Goal: Information Seeking & Learning: Learn about a topic

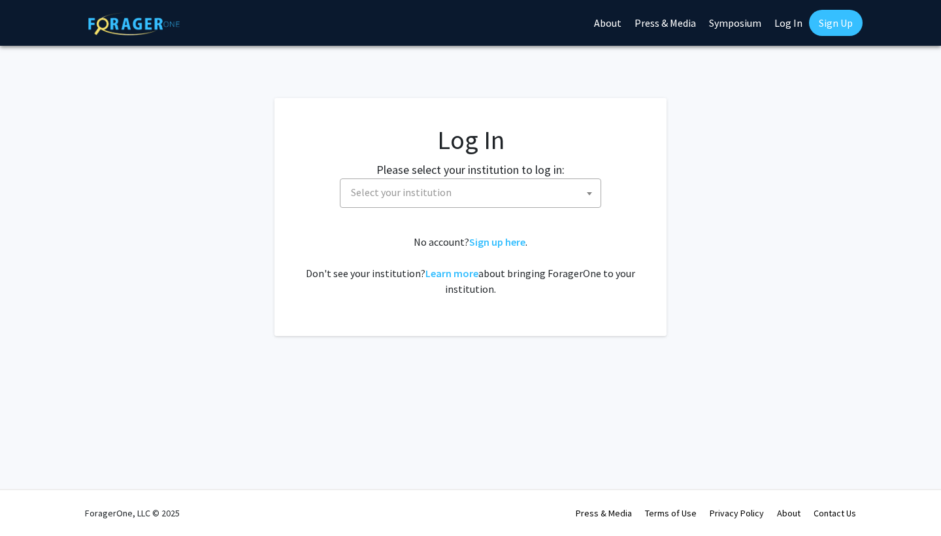
select select
click at [489, 209] on fg-card-body "Log In Please select your institution to log in: [GEOGRAPHIC_DATA] [GEOGRAPHIC_…" at bounding box center [471, 217] width 340 height 186
click at [473, 193] on span "Select your institution" at bounding box center [473, 192] width 255 height 27
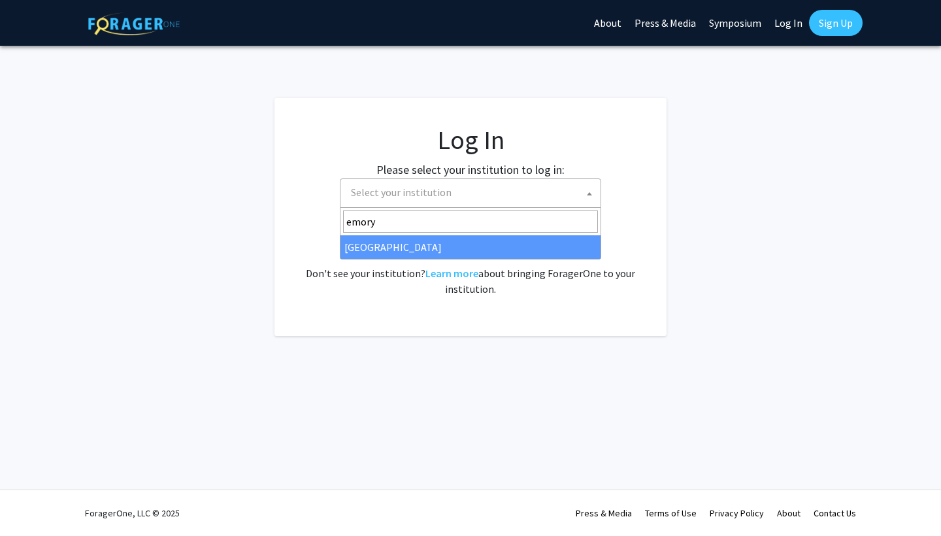
type input "emory"
select select "12"
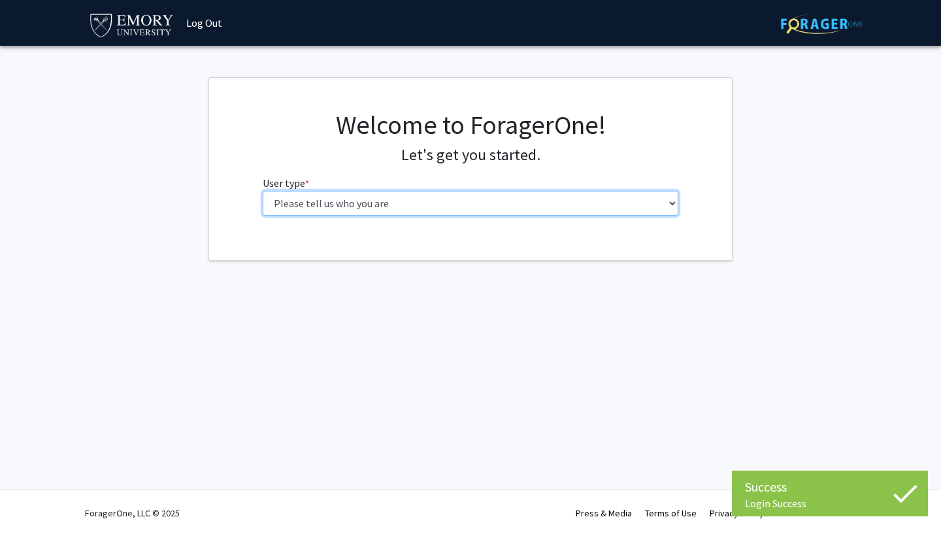
select select "1: undergrad"
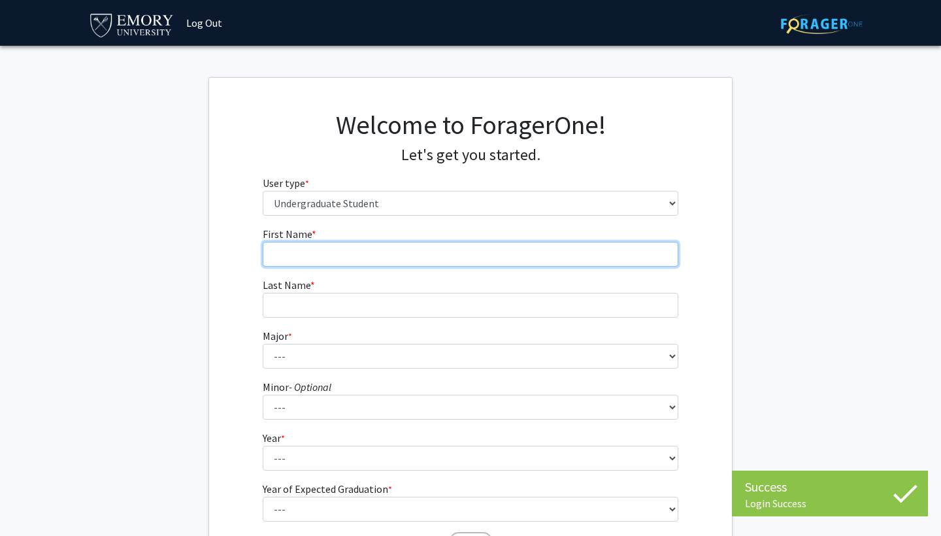
click at [434, 251] on input "First Name * required" at bounding box center [471, 254] width 416 height 25
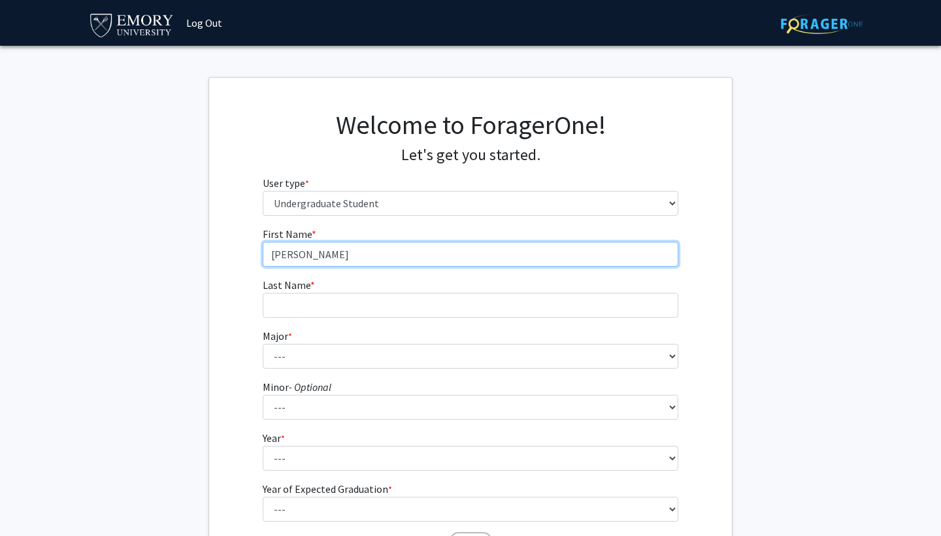
type input "Daniel"
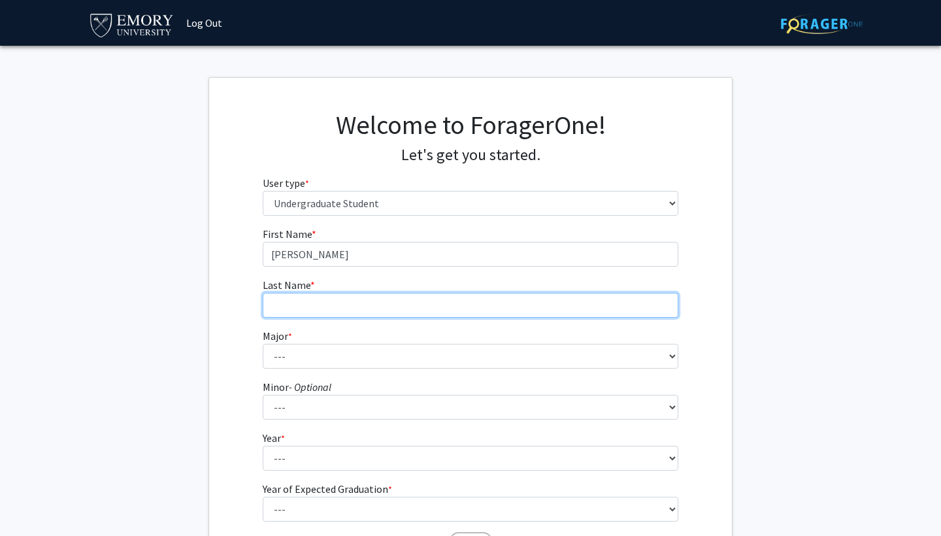
click at [385, 313] on input "Last Name * required" at bounding box center [471, 305] width 416 height 25
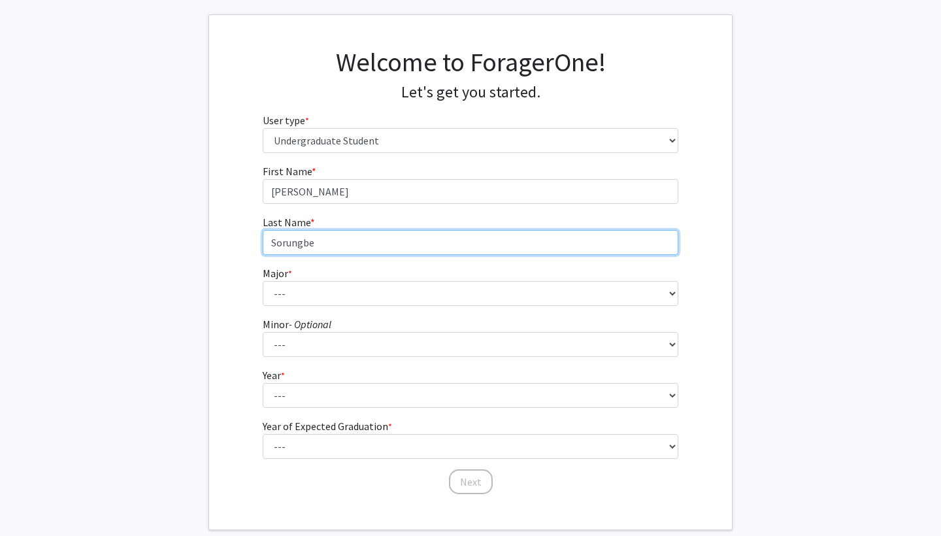
type input "Sorungbe"
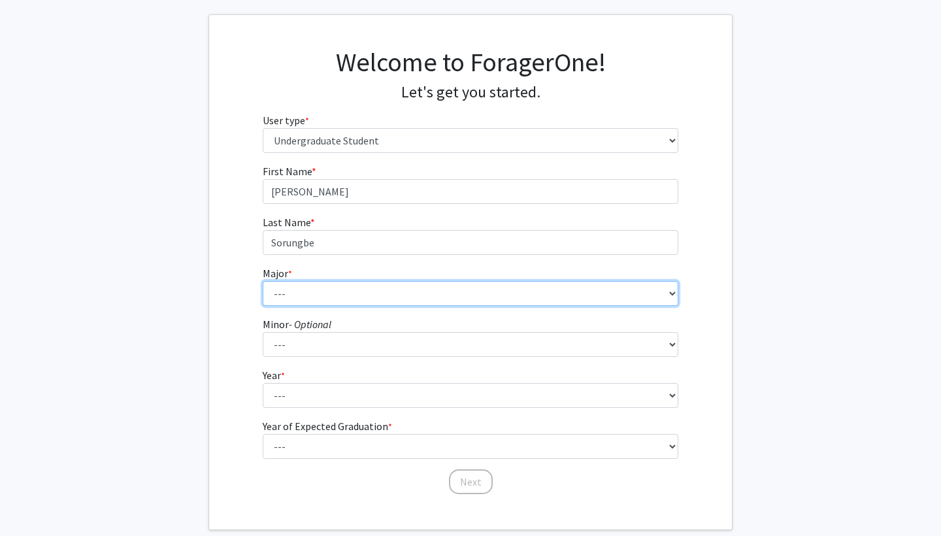
select select "7: 968"
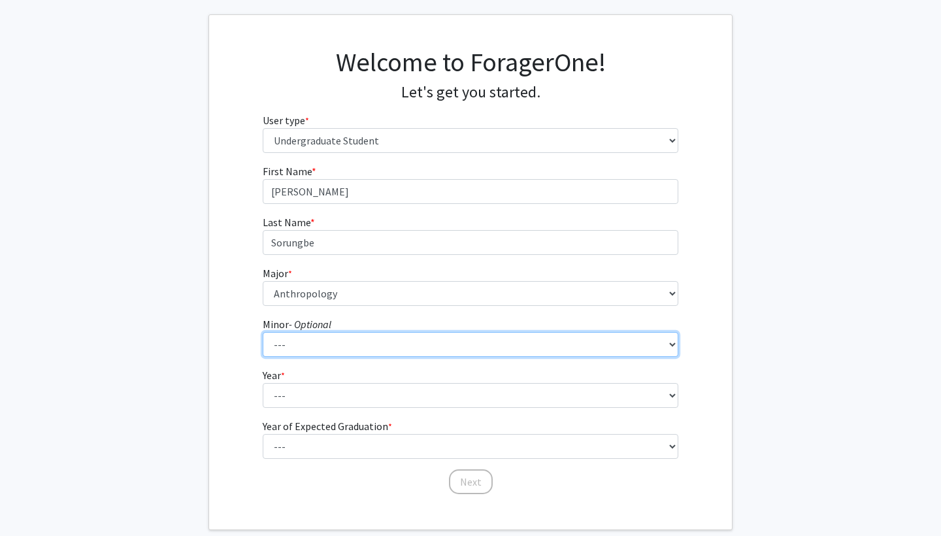
select select "50: 777"
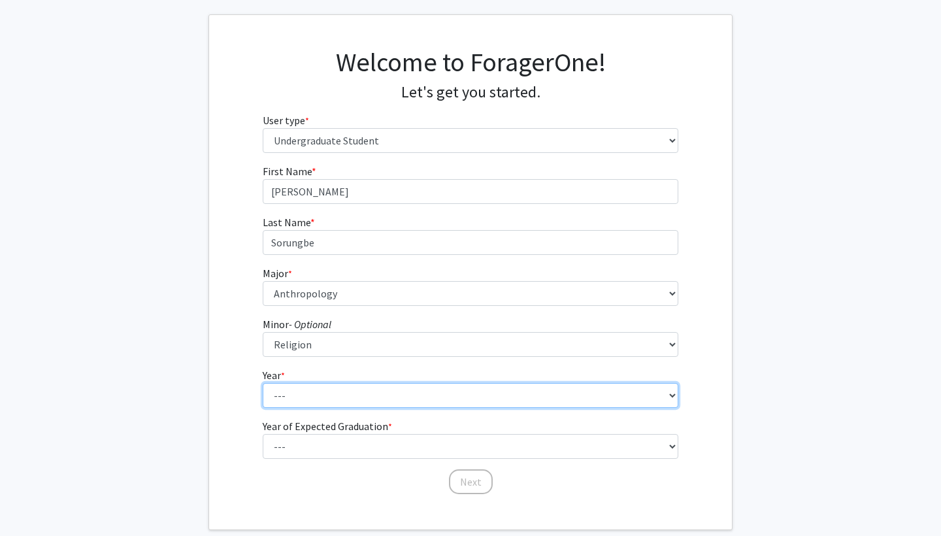
select select "4: senior"
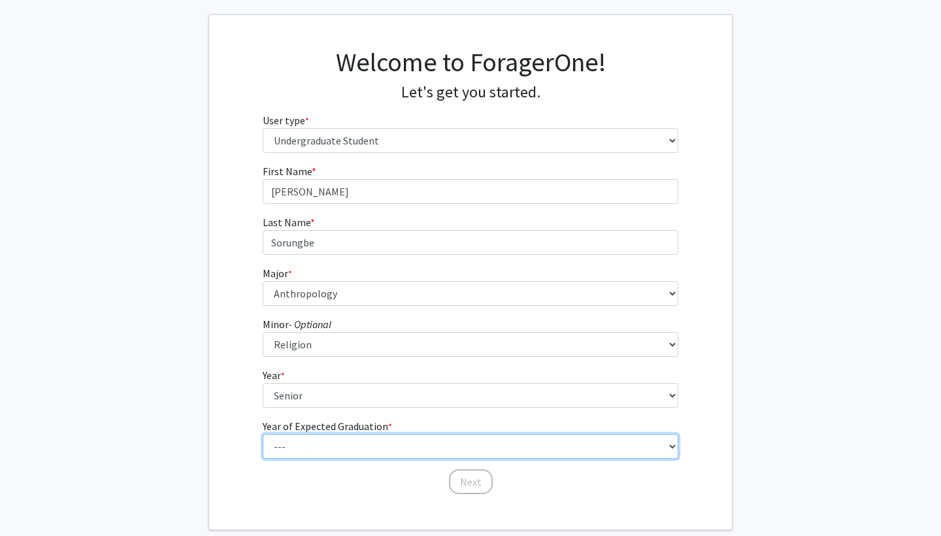
select select "2: 2026"
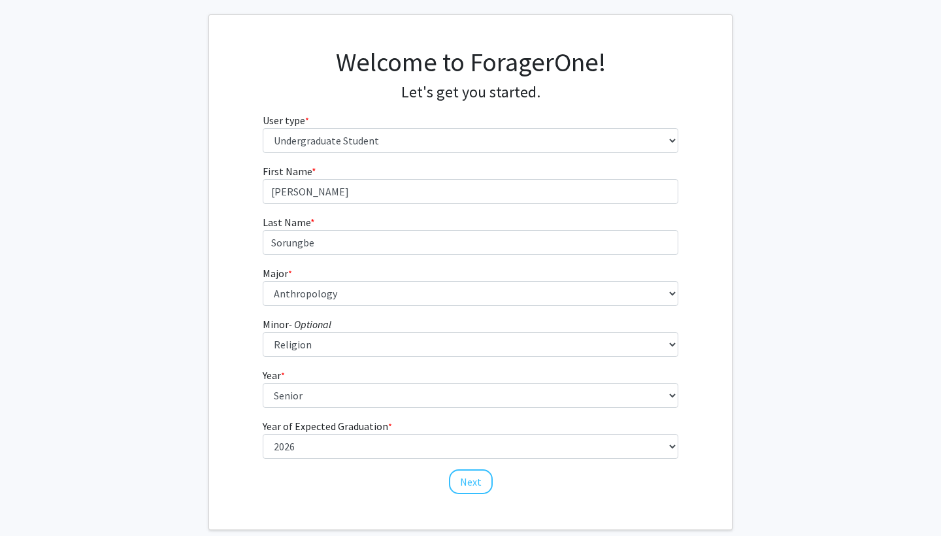
click at [465, 477] on button "Next" at bounding box center [471, 481] width 44 height 25
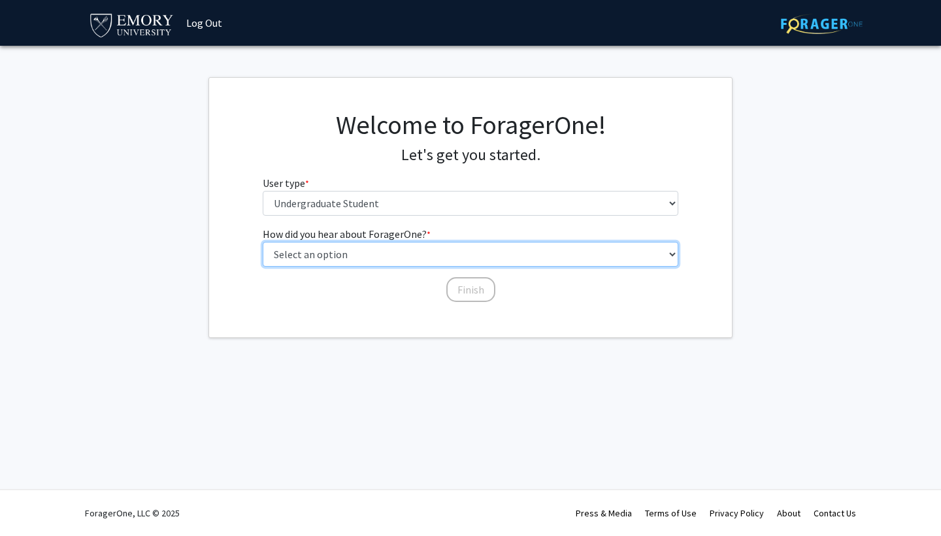
select select "2: faculty_recommendation"
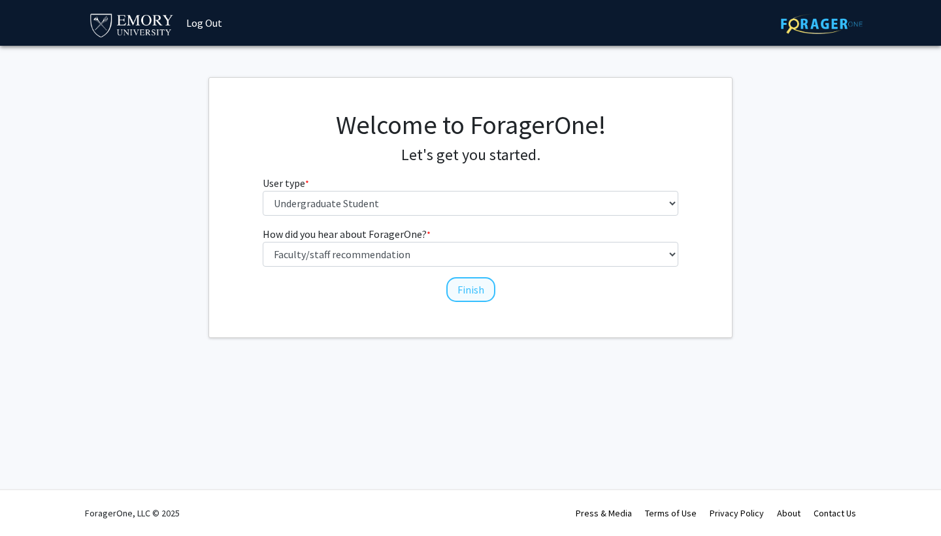
click at [457, 282] on button "Finish" at bounding box center [470, 289] width 49 height 25
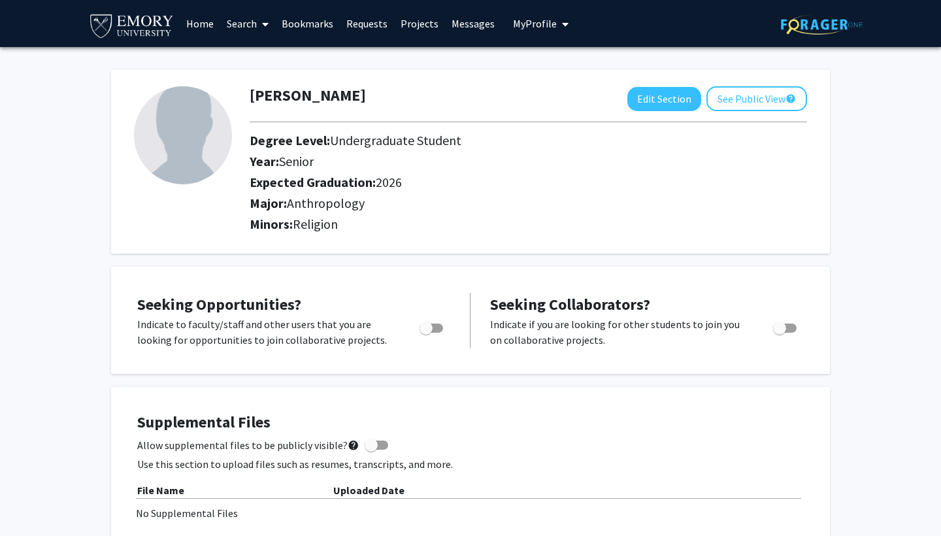
click at [240, 25] on link "Search" at bounding box center [247, 24] width 55 height 46
click at [257, 51] on span "Faculty/Staff" at bounding box center [268, 60] width 96 height 26
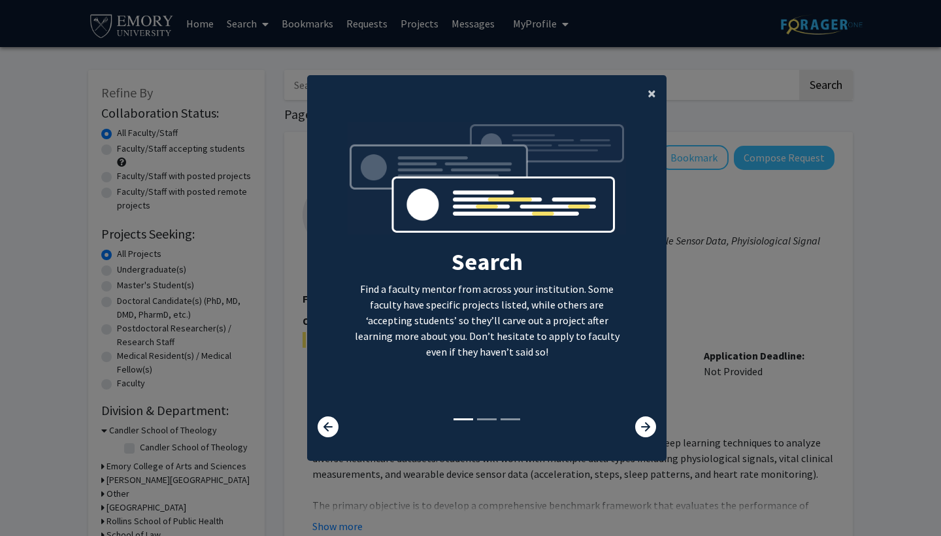
click at [651, 97] on span "×" at bounding box center [651, 93] width 8 height 20
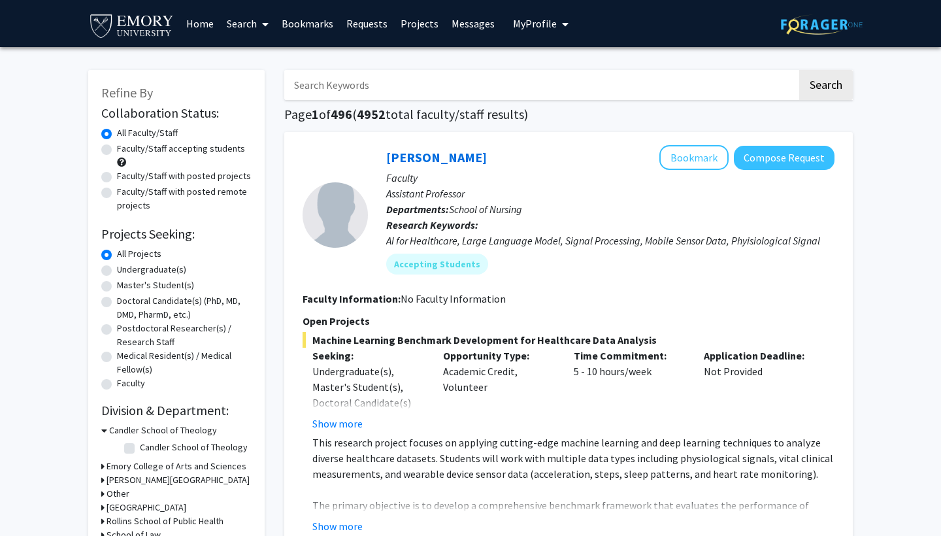
click at [425, 84] on input "Search Keywords" at bounding box center [540, 85] width 513 height 30
type input "anthropology"
drag, startPoint x: 425, startPoint y: 84, endPoint x: 816, endPoint y: 84, distance: 390.7
click at [816, 84] on button "Search" at bounding box center [826, 85] width 54 height 30
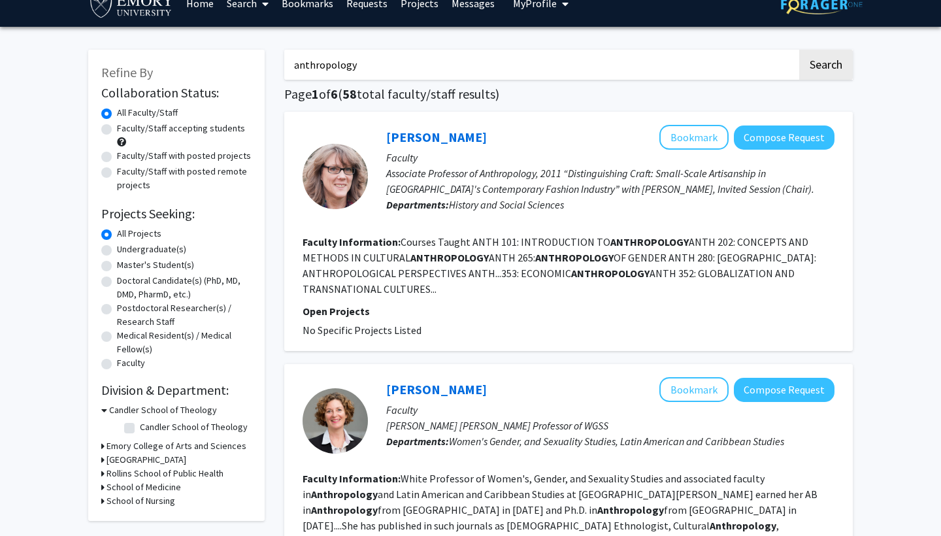
scroll to position [16, 0]
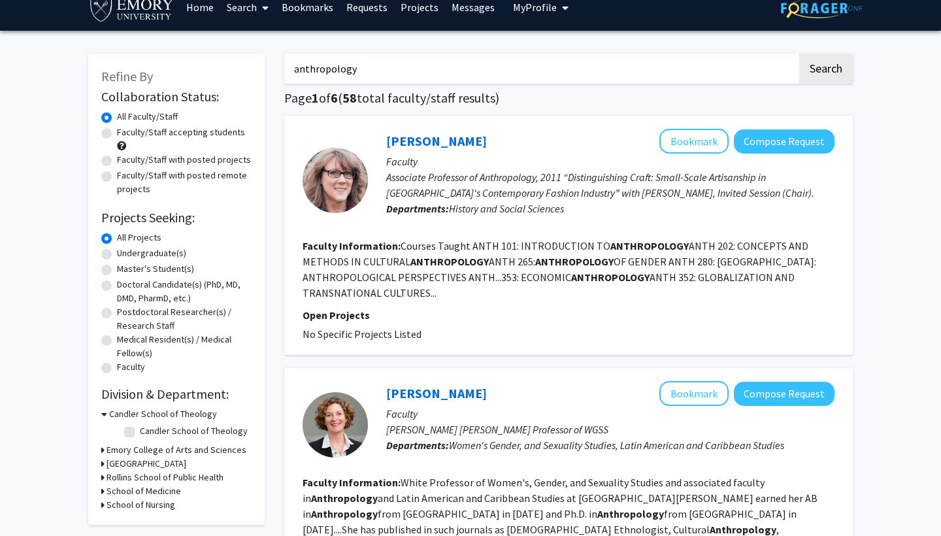
click at [124, 253] on label "Undergraduate(s)" at bounding box center [151, 253] width 69 height 14
click at [124, 253] on input "Undergraduate(s)" at bounding box center [121, 250] width 8 height 8
radio input "true"
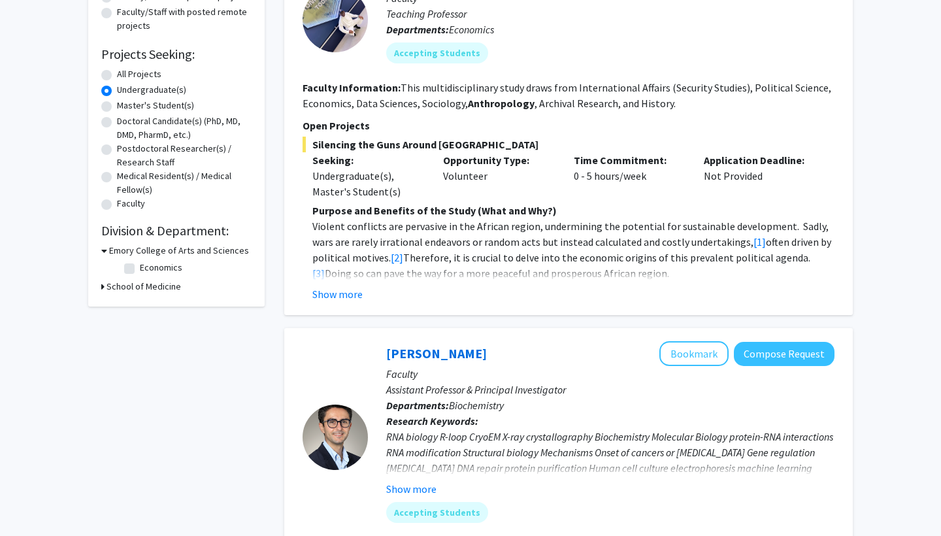
scroll to position [193, 0]
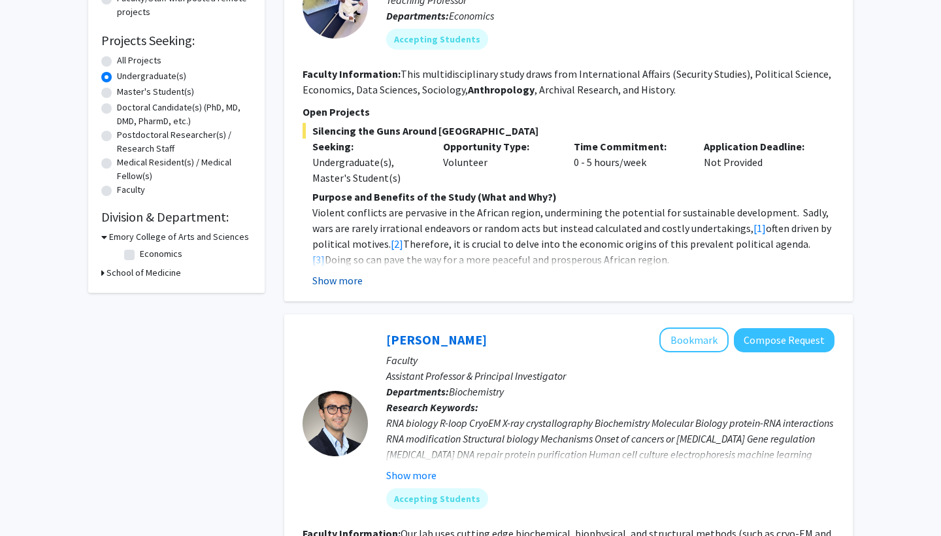
click at [354, 280] on button "Show more" at bounding box center [337, 280] width 50 height 16
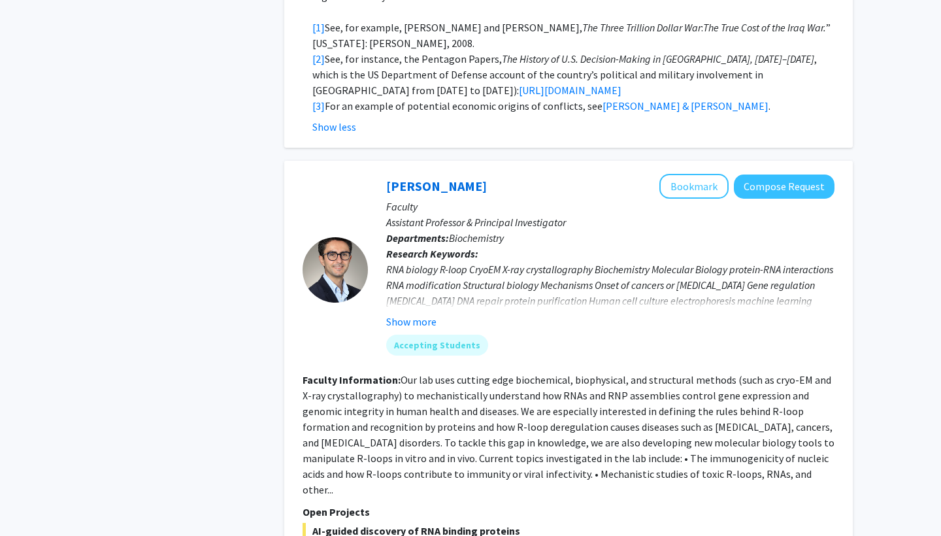
scroll to position [818, 0]
click at [402, 313] on button "Show more" at bounding box center [411, 321] width 50 height 16
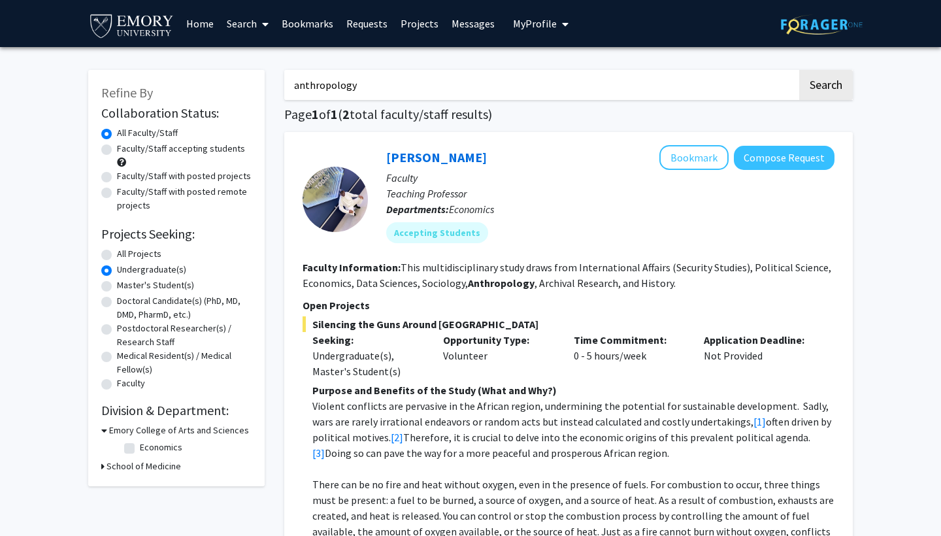
scroll to position [0, 0]
drag, startPoint x: 360, startPoint y: 84, endPoint x: 234, endPoint y: 88, distance: 126.1
type input "religion"
click at [825, 87] on button "Search" at bounding box center [826, 85] width 54 height 30
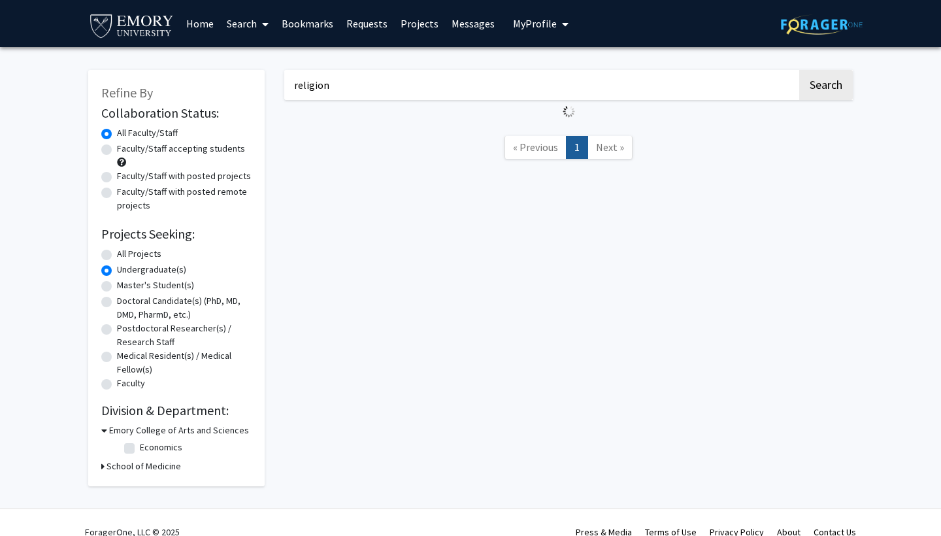
radio input "true"
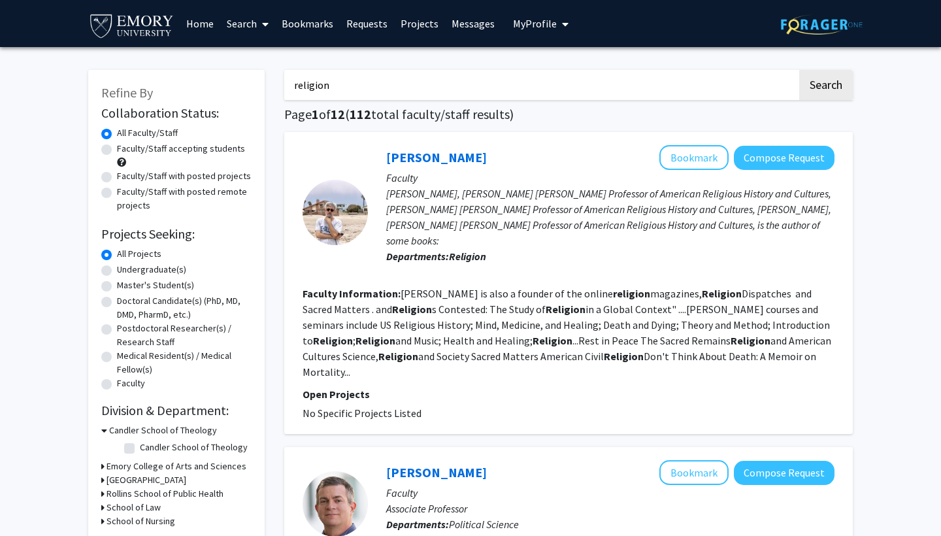
click at [152, 269] on label "Undergraduate(s)" at bounding box center [151, 270] width 69 height 14
click at [125, 269] on input "Undergraduate(s)" at bounding box center [121, 267] width 8 height 8
radio input "true"
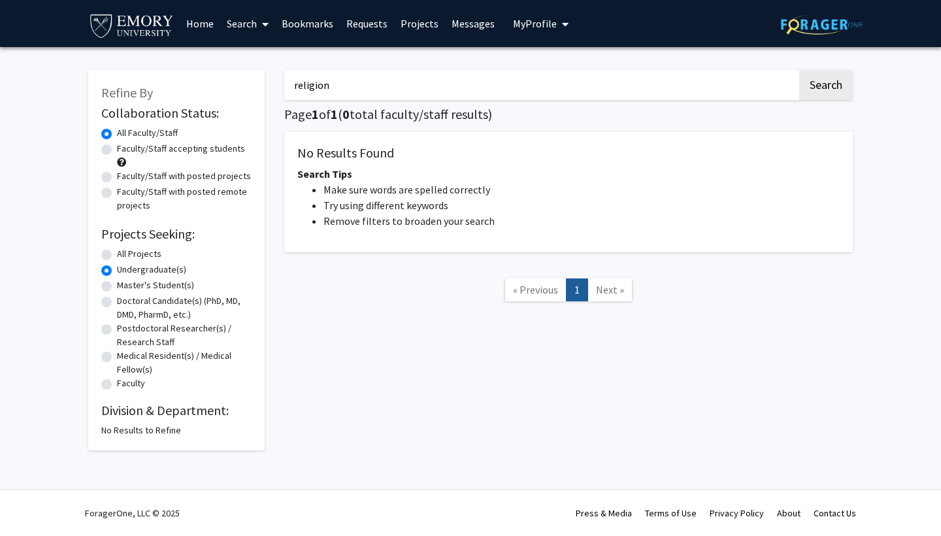
drag, startPoint x: 367, startPoint y: 88, endPoint x: 228, endPoint y: 86, distance: 139.2
click at [228, 86] on div "Refine By Collaboration Status: Collaboration Status All Faculty/Staff Collabor…" at bounding box center [470, 253] width 784 height 393
type input "music"
click at [825, 87] on button "Search" at bounding box center [826, 85] width 54 height 30
radio input "true"
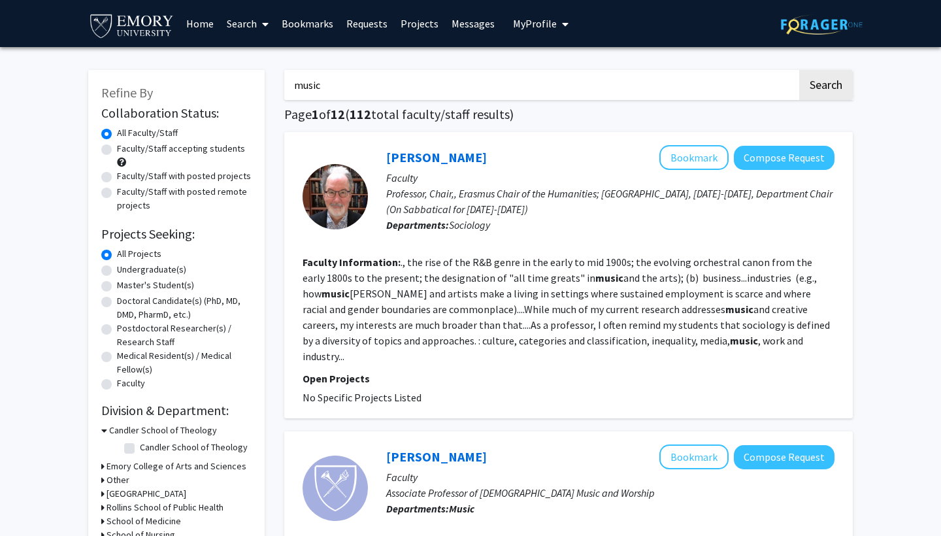
click at [152, 269] on label "Undergraduate(s)" at bounding box center [151, 270] width 69 height 14
click at [125, 269] on input "Undergraduate(s)" at bounding box center [121, 267] width 8 height 8
radio input "true"
